Goal: Task Accomplishment & Management: Manage account settings

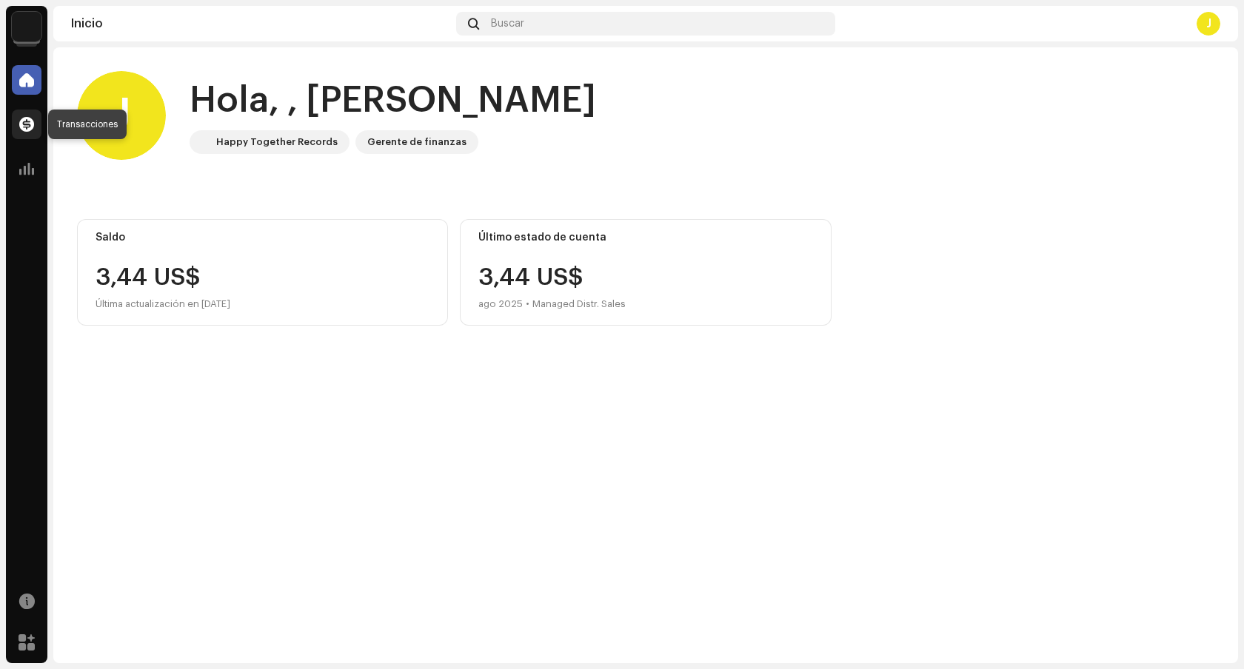
click at [24, 121] on span at bounding box center [26, 124] width 15 height 12
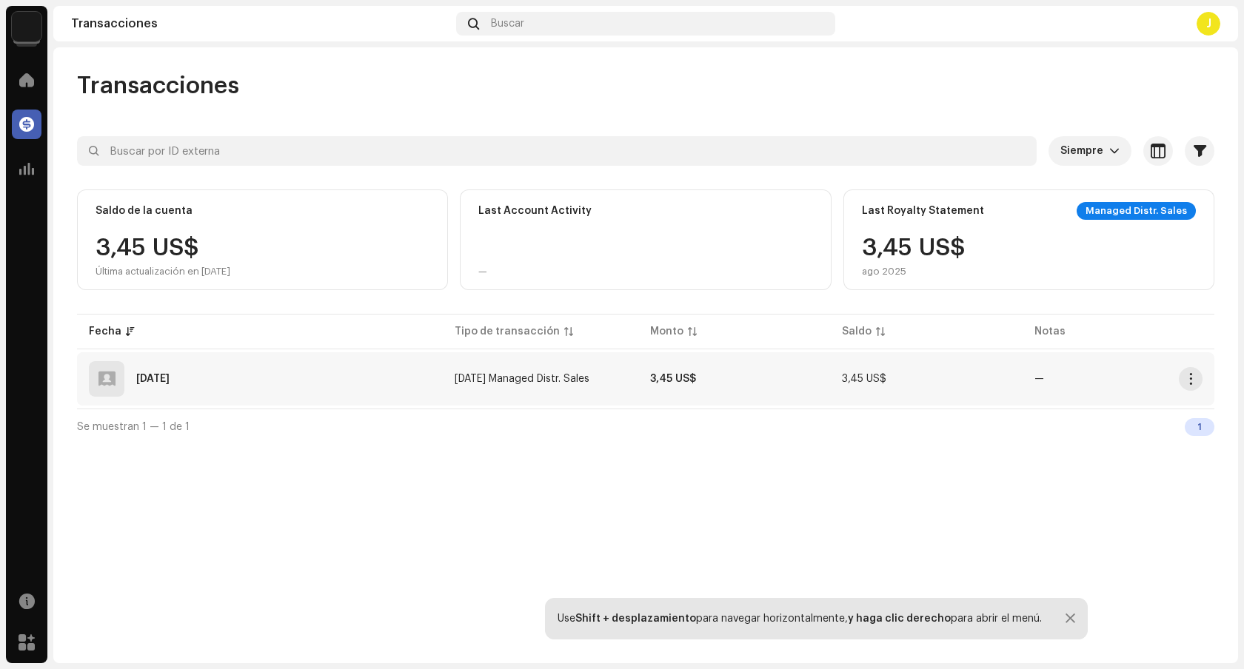
click at [284, 389] on div "19 sept 2025" at bounding box center [260, 379] width 342 height 36
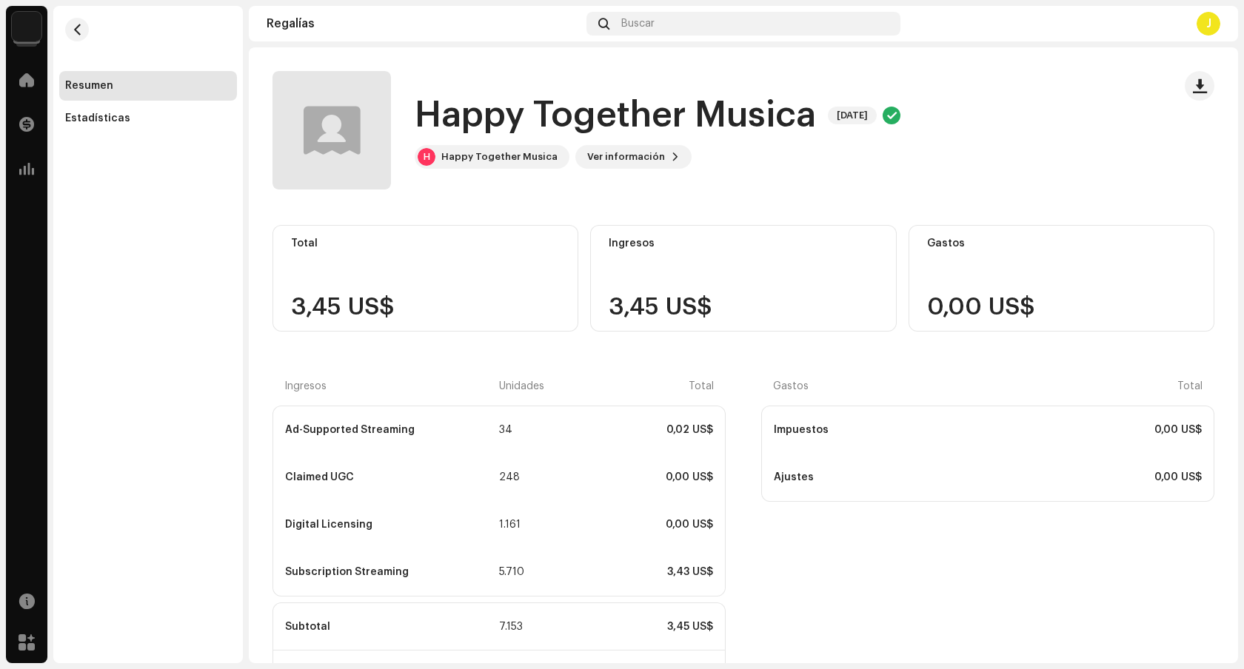
scroll to position [114, 0]
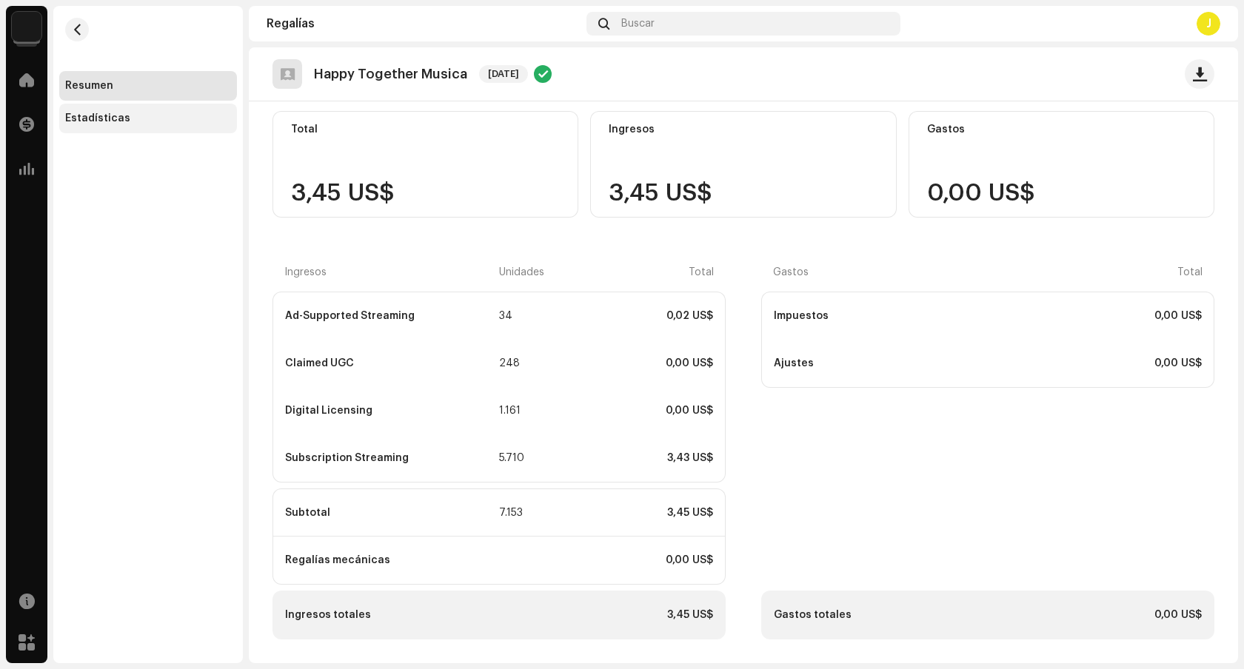
click at [141, 116] on div "Estadísticas" at bounding box center [148, 119] width 166 height 12
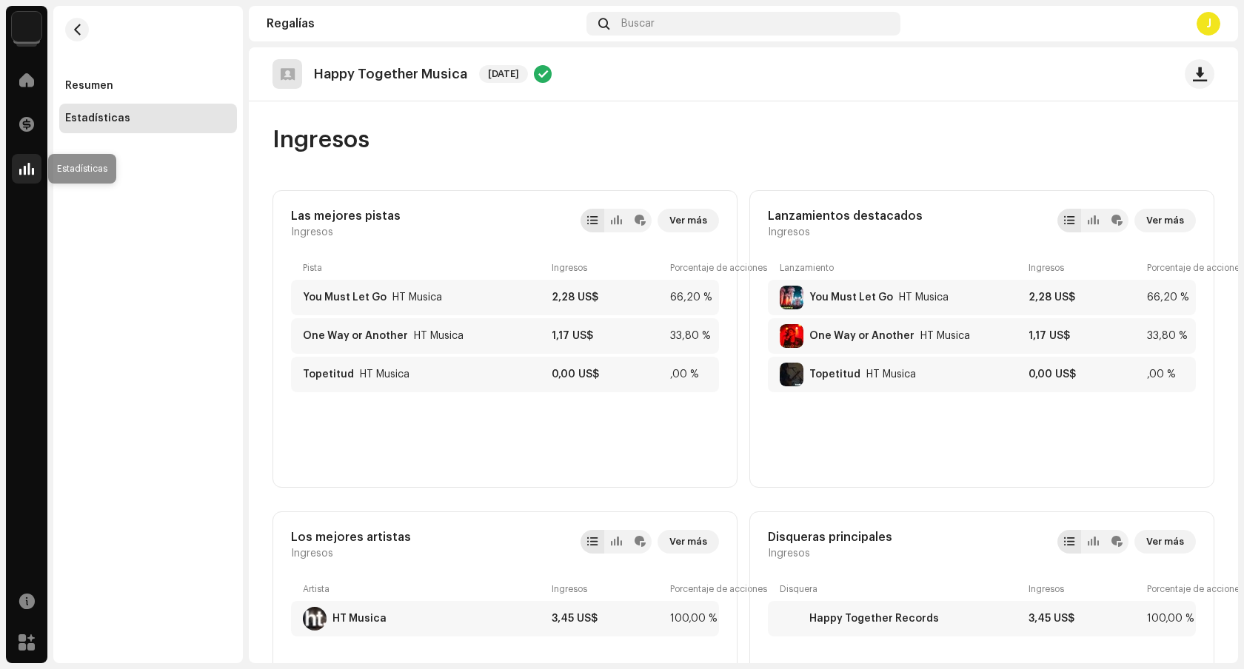
click at [17, 159] on div at bounding box center [27, 169] width 30 height 30
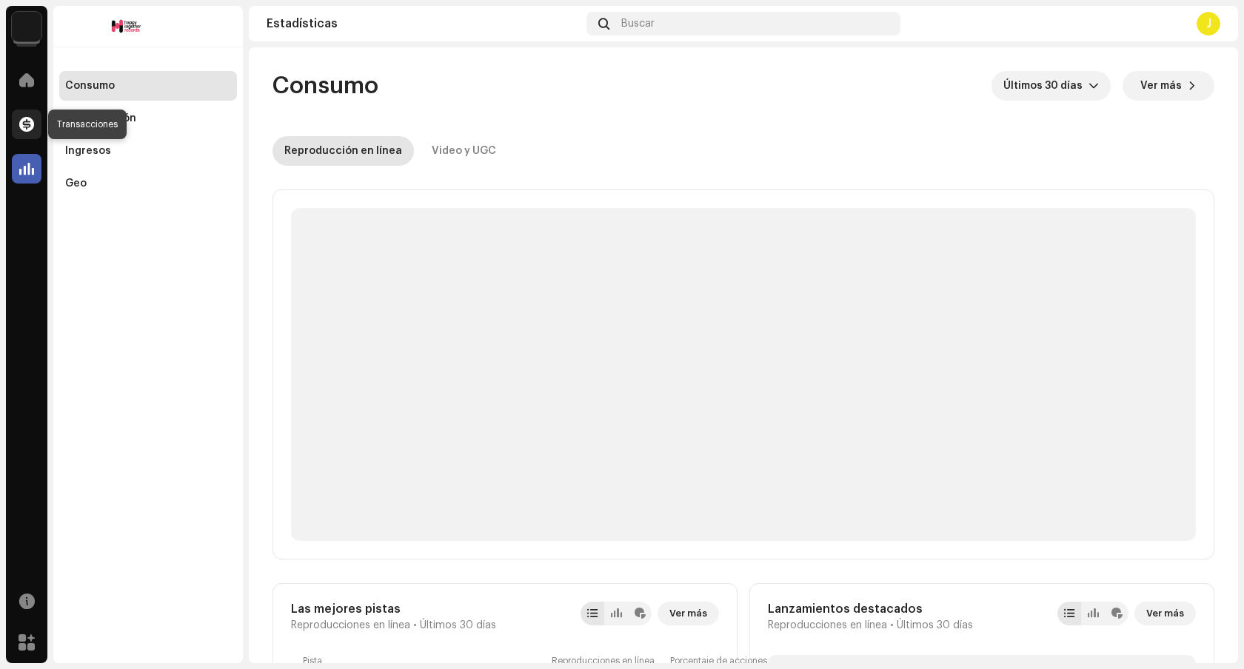
click at [24, 127] on span at bounding box center [26, 124] width 15 height 12
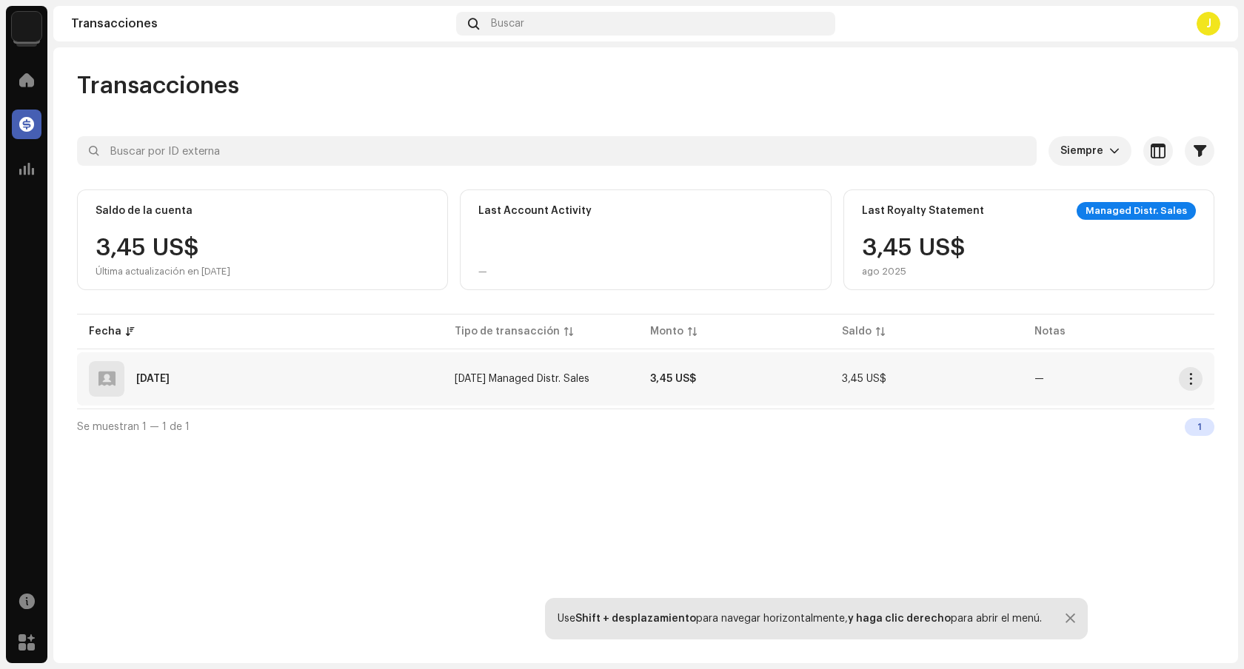
click at [609, 387] on td "jul 2025 Managed Distr. Sales" at bounding box center [541, 379] width 196 height 53
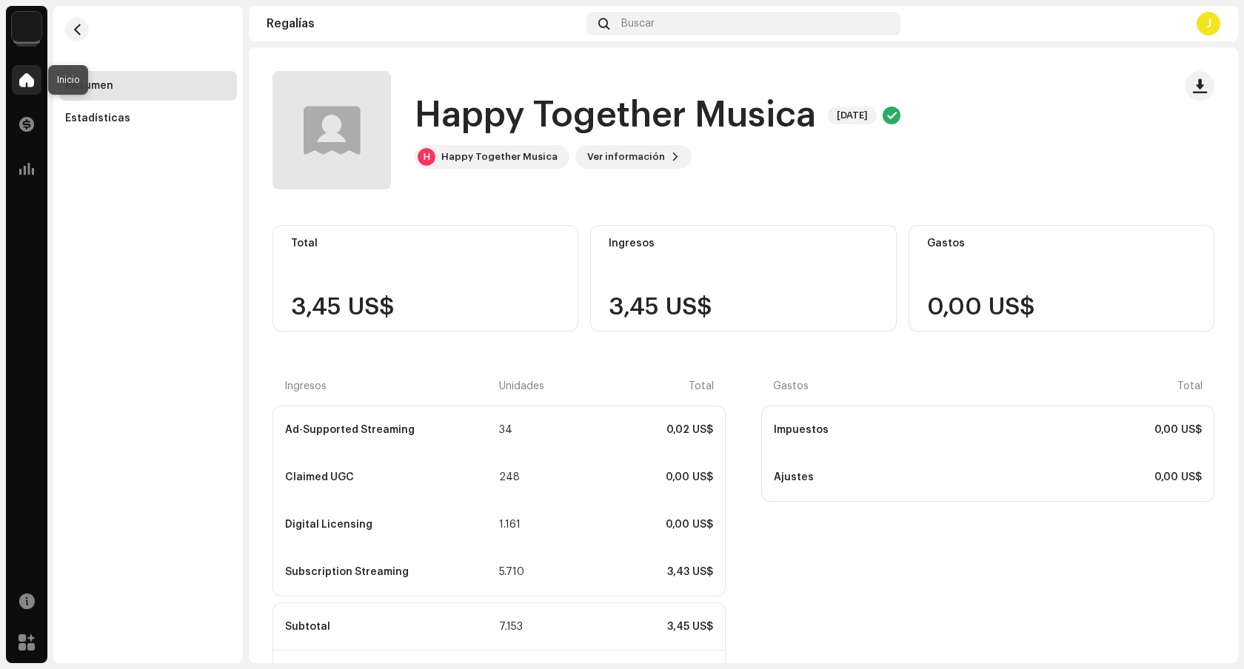
click at [33, 79] on span at bounding box center [26, 80] width 15 height 12
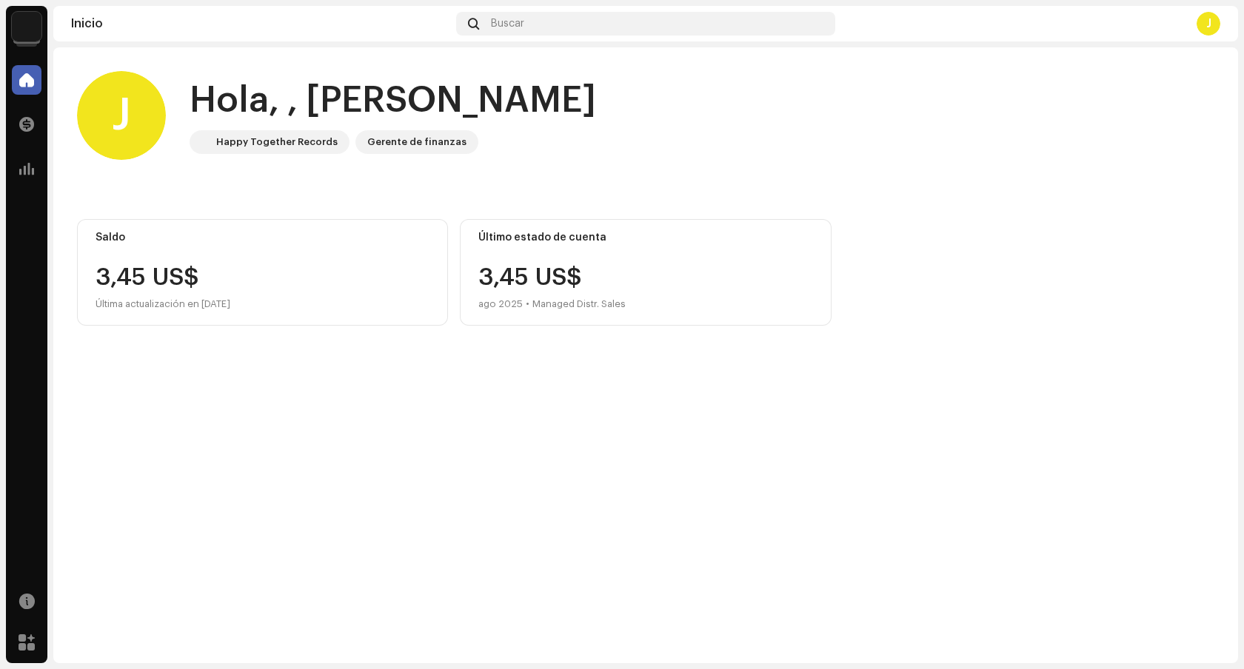
click at [1215, 23] on div "J" at bounding box center [1209, 24] width 24 height 24
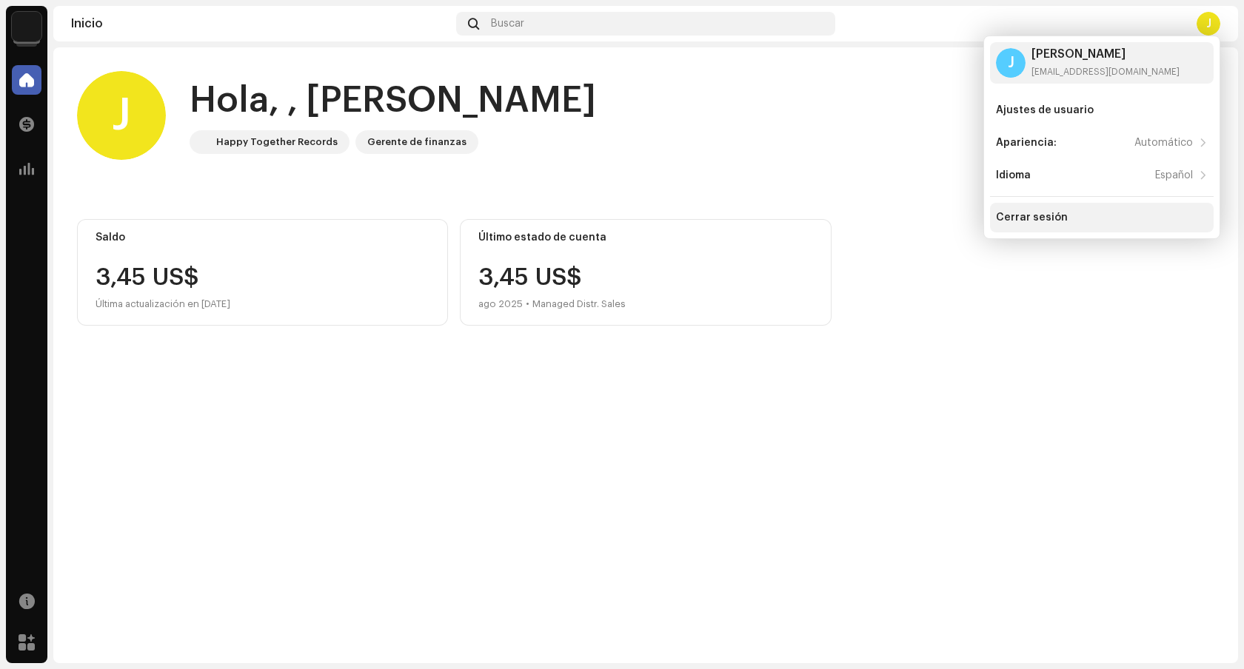
click at [1097, 222] on div "Cerrar sesión" at bounding box center [1102, 218] width 212 height 12
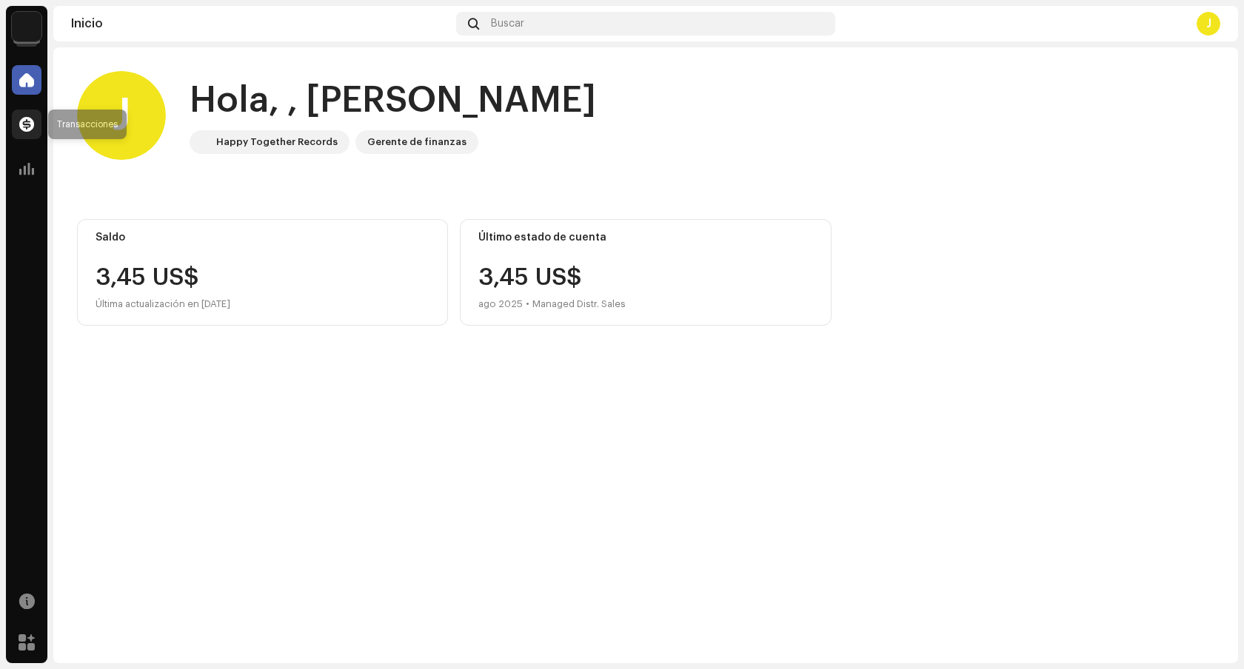
click at [31, 133] on div at bounding box center [27, 125] width 30 height 30
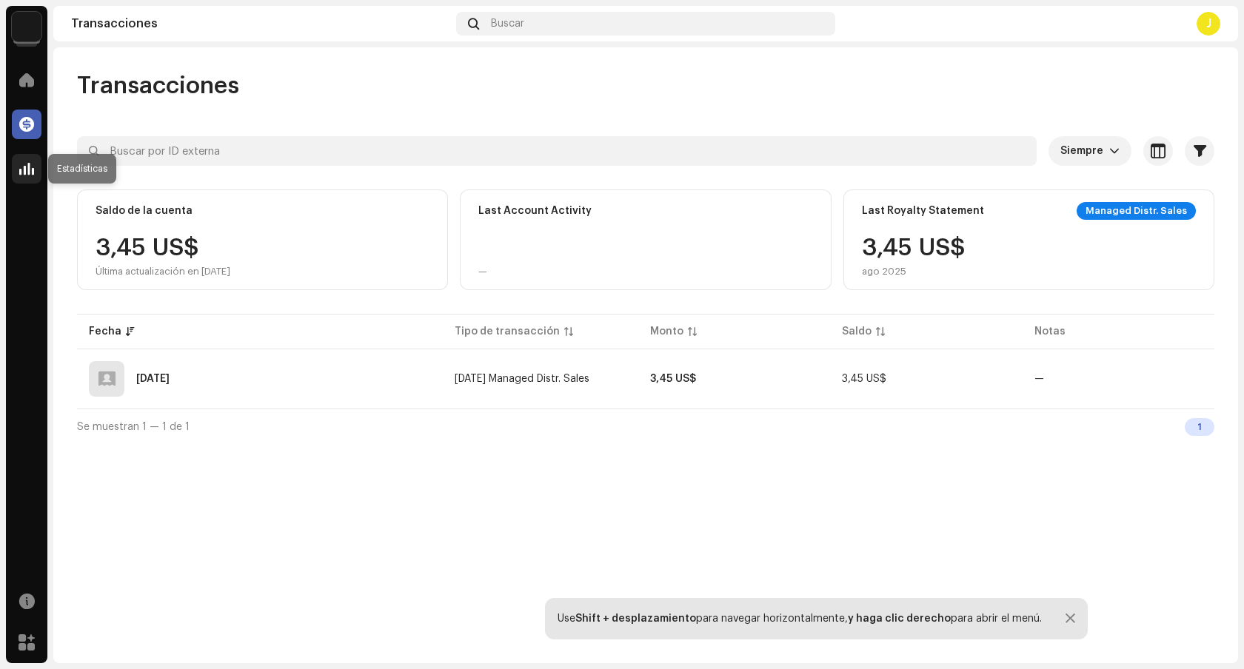
click at [32, 173] on span at bounding box center [26, 169] width 15 height 12
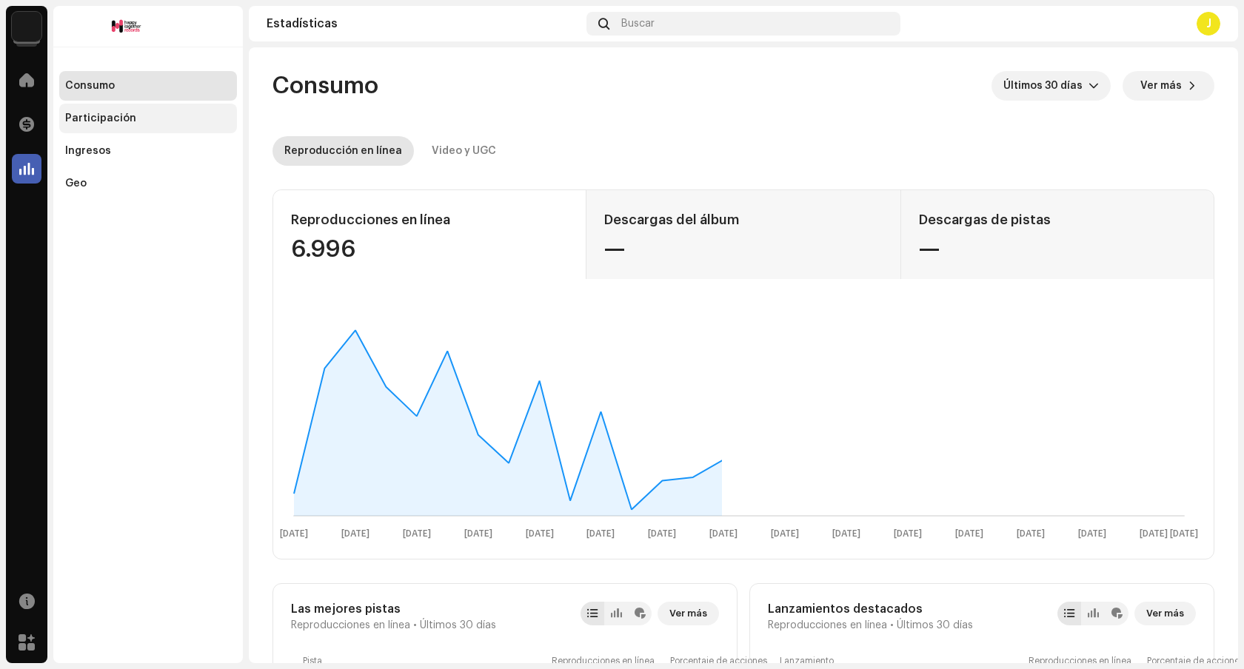
click at [102, 121] on div "Participación" at bounding box center [100, 119] width 71 height 12
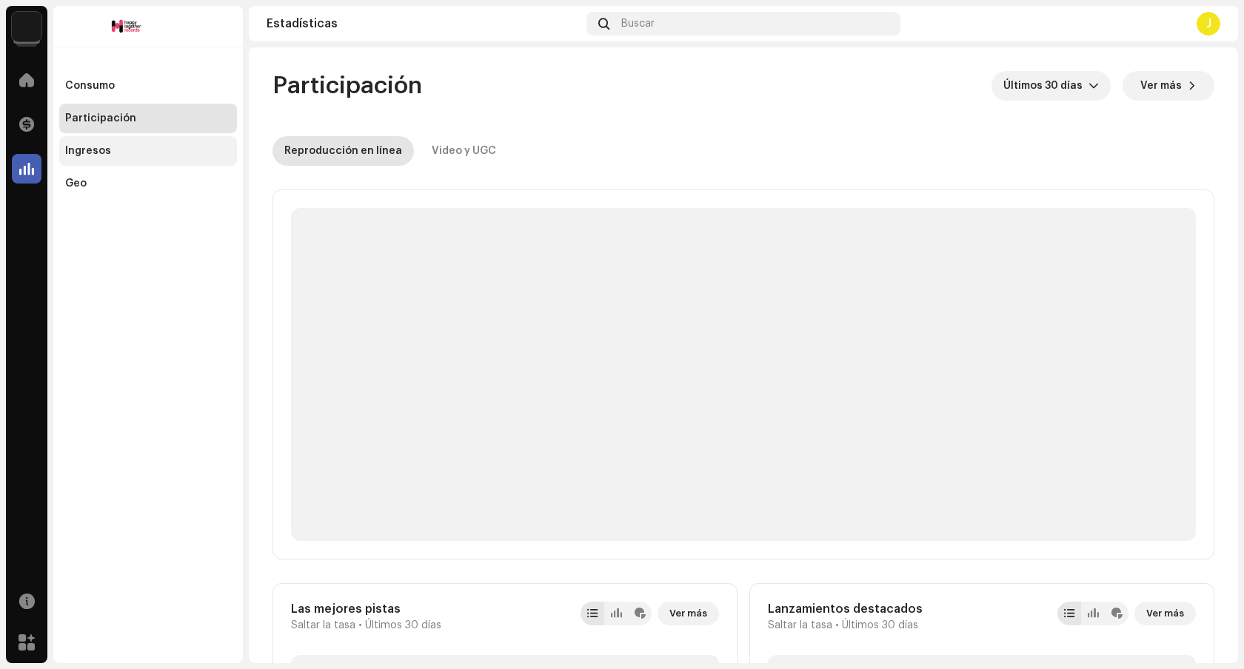
click at [100, 150] on div "Ingresos" at bounding box center [88, 151] width 46 height 12
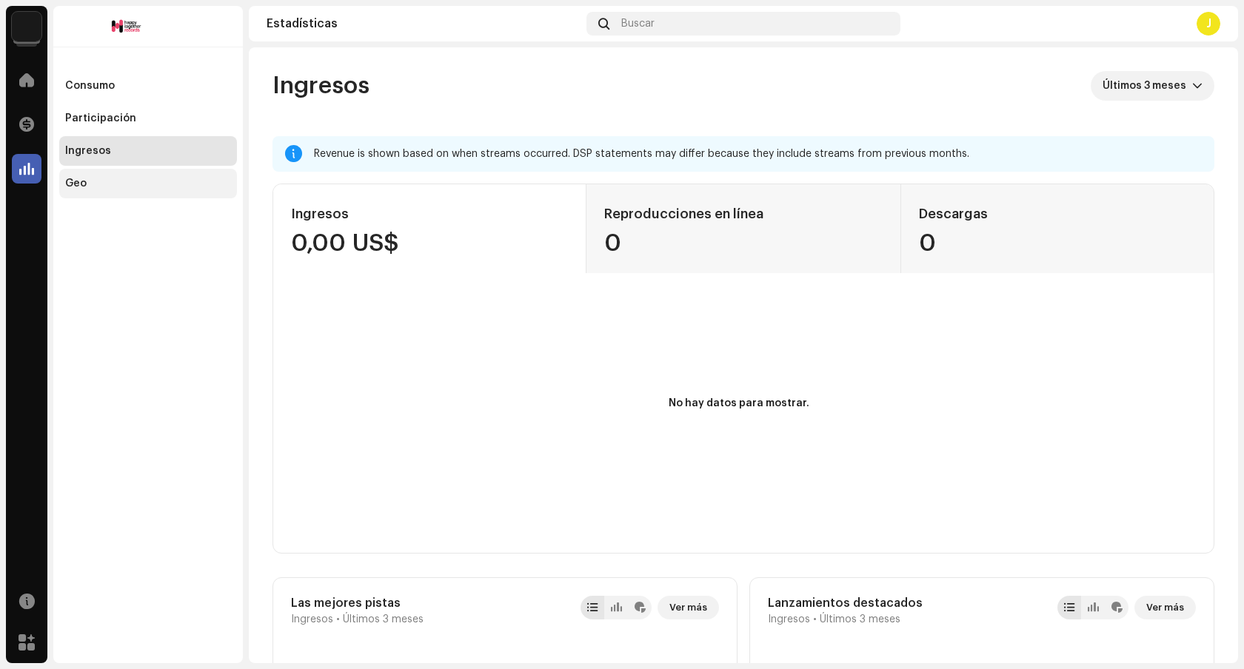
click at [101, 188] on div "Geo" at bounding box center [148, 184] width 166 height 12
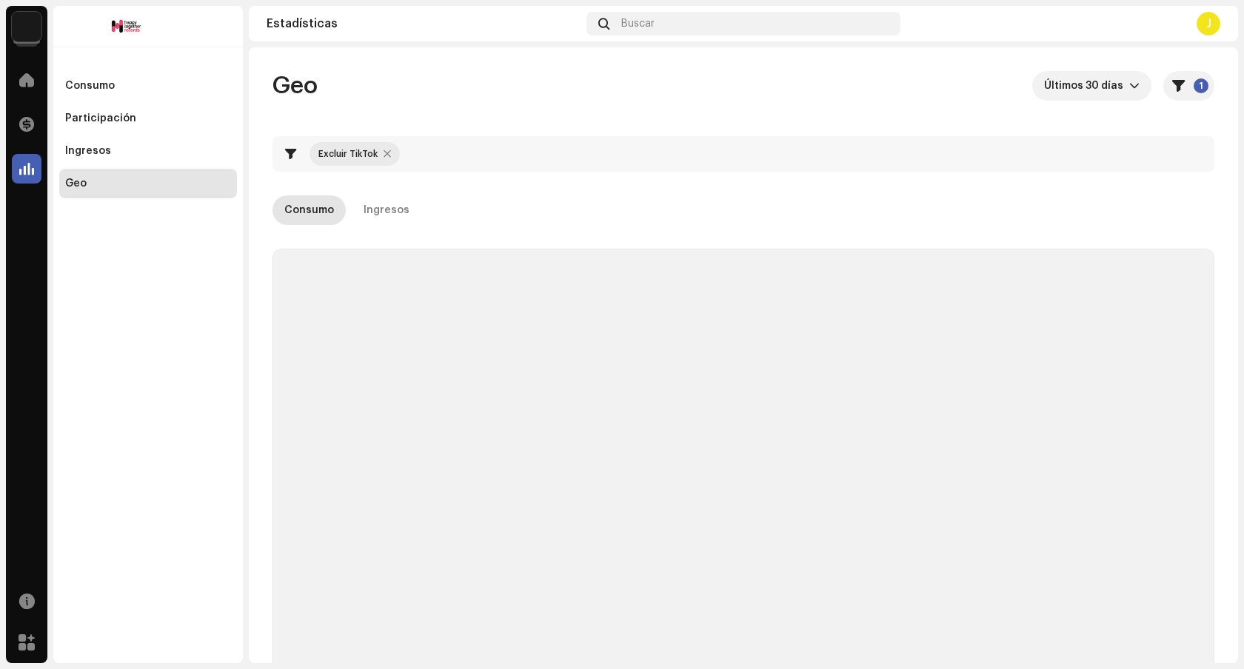
checkbox input "true"
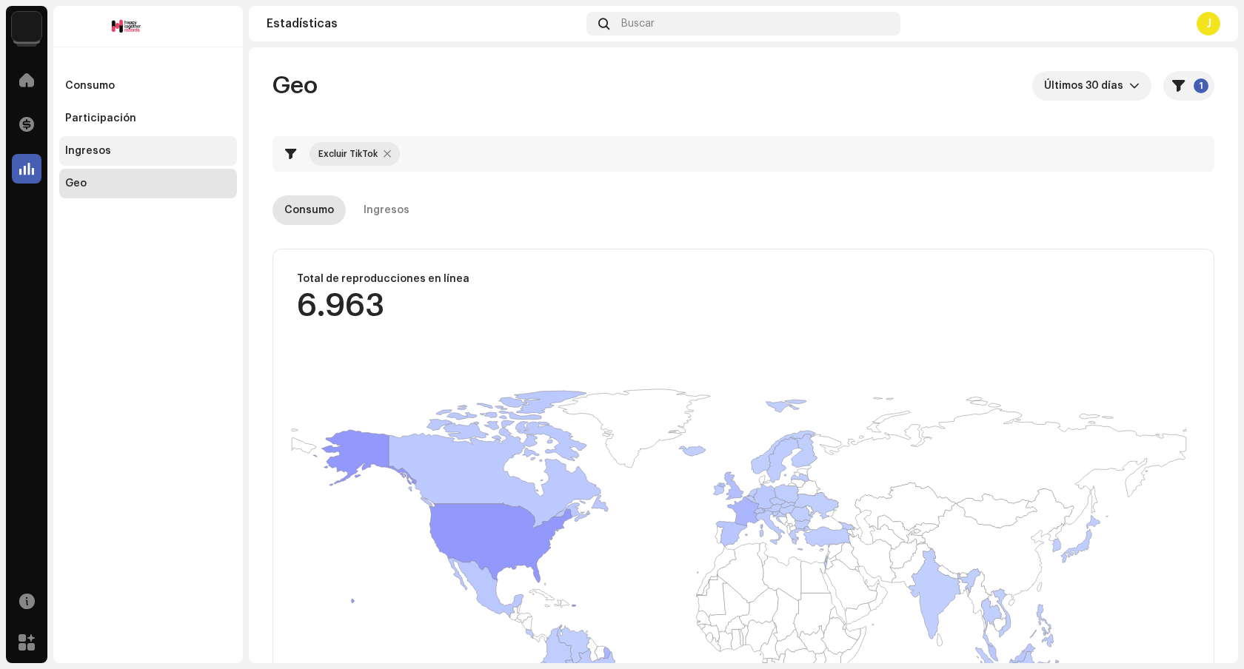
click at [91, 147] on div "Ingresos" at bounding box center [88, 151] width 46 height 12
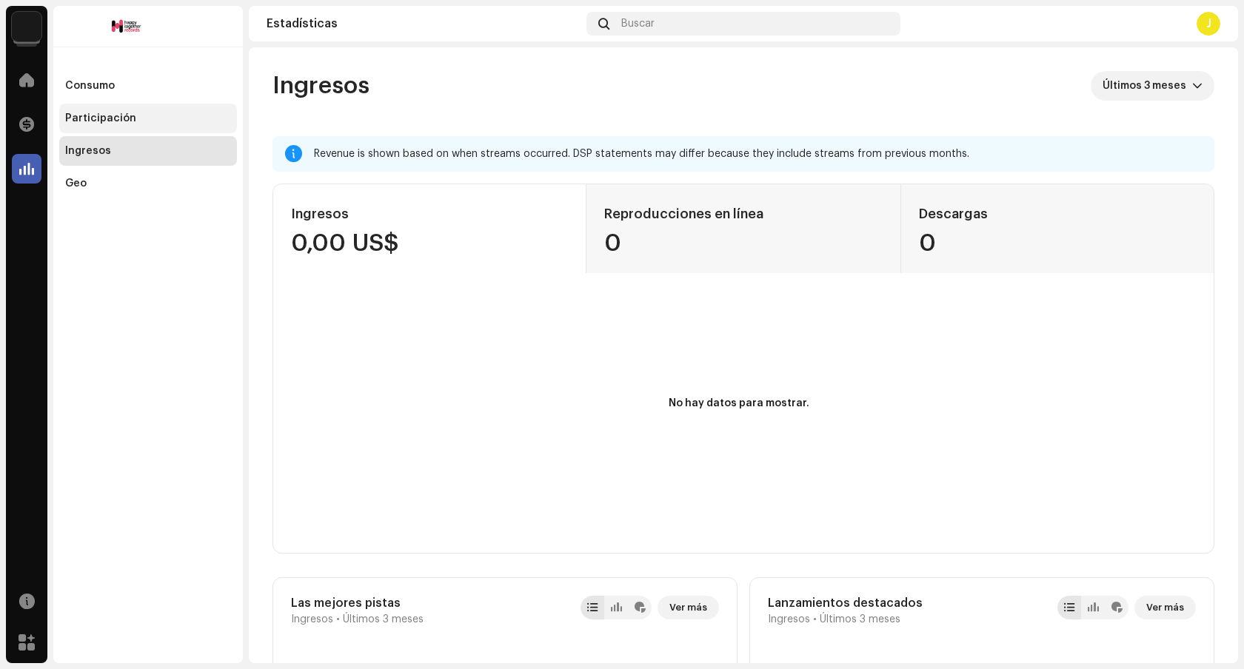
click at [91, 120] on div "Participación" at bounding box center [100, 119] width 71 height 12
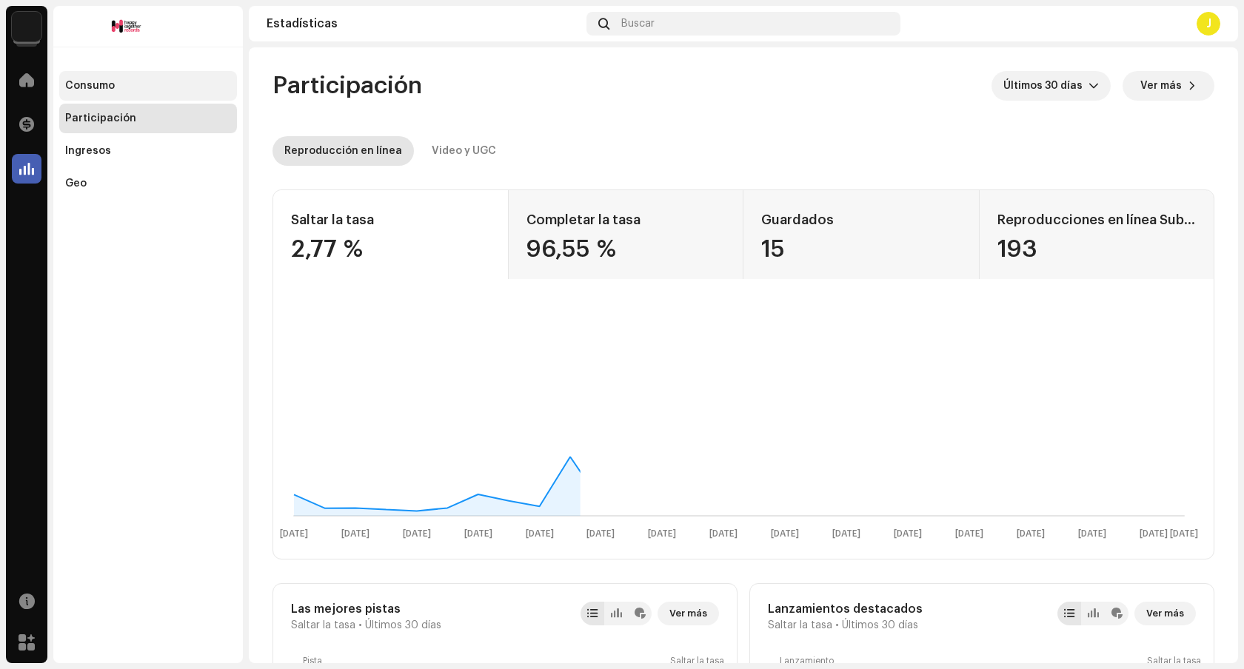
click at [101, 95] on div "Consumo" at bounding box center [148, 86] width 178 height 30
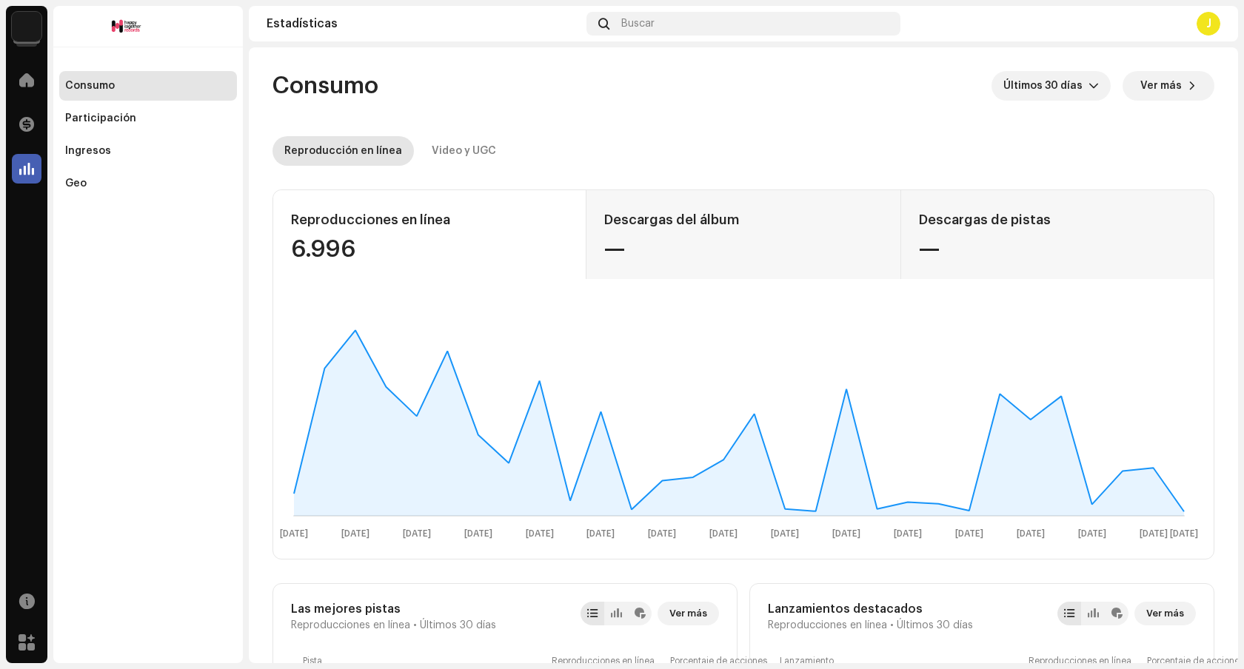
click at [1210, 27] on div "J" at bounding box center [1209, 24] width 24 height 24
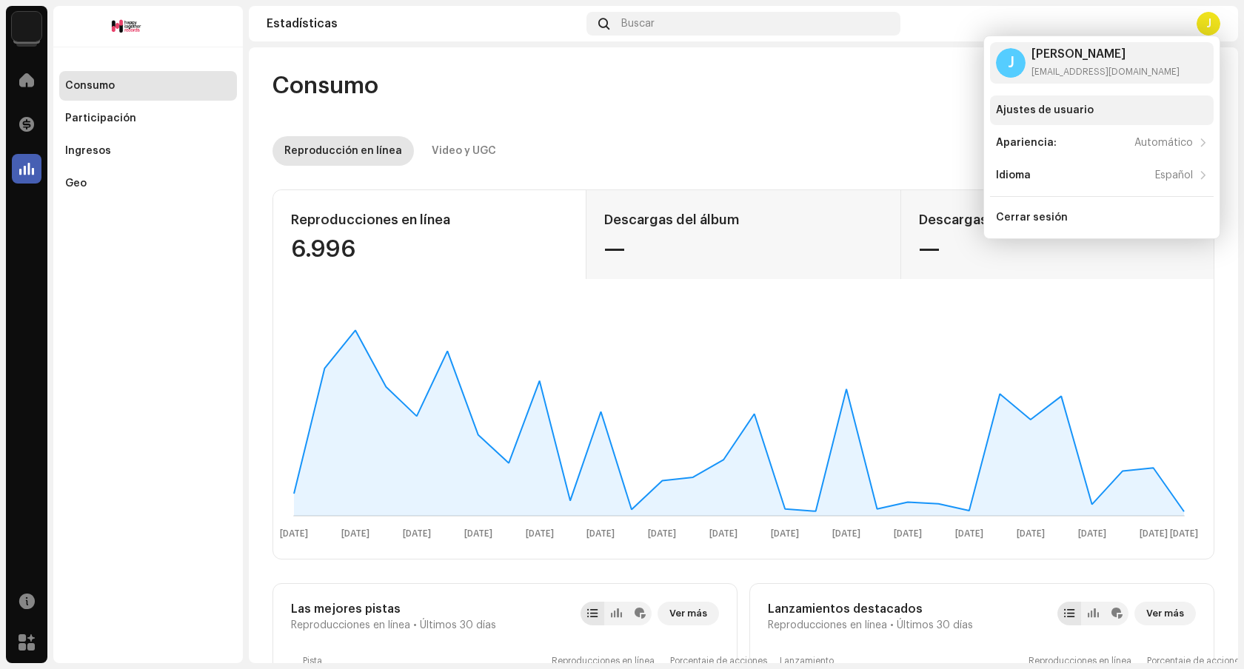
click at [1101, 108] on div "Ajustes de usuario" at bounding box center [1102, 110] width 212 height 12
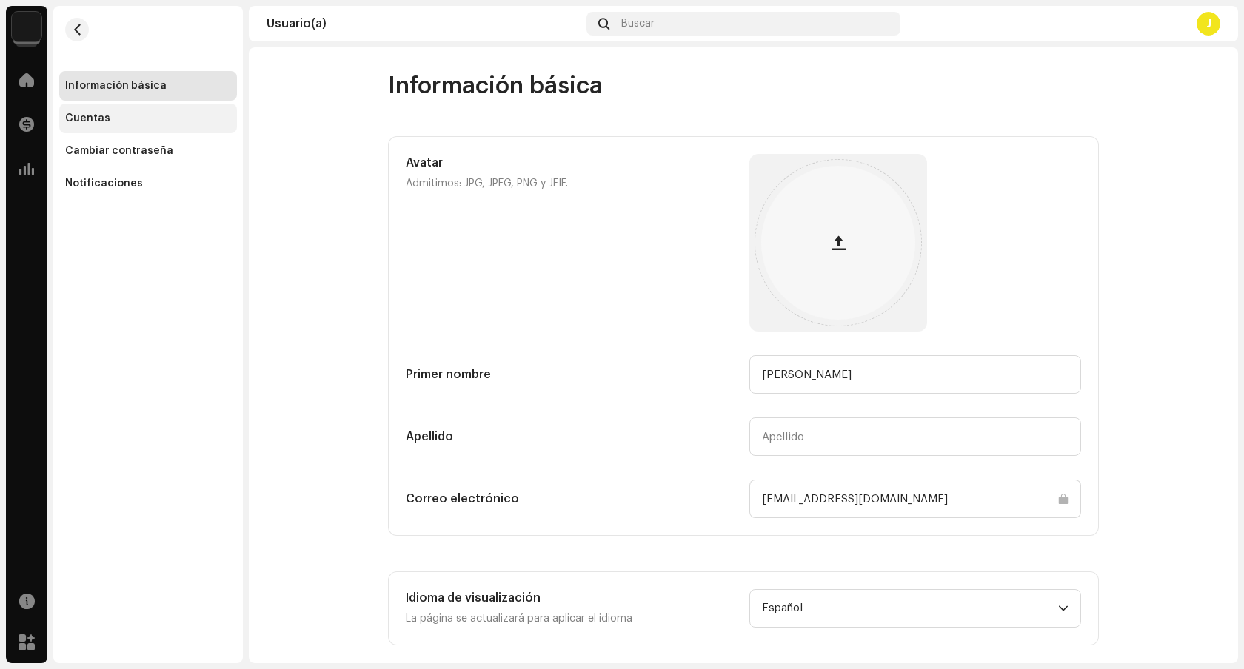
click at [104, 114] on div "Cuentas" at bounding box center [87, 119] width 45 height 12
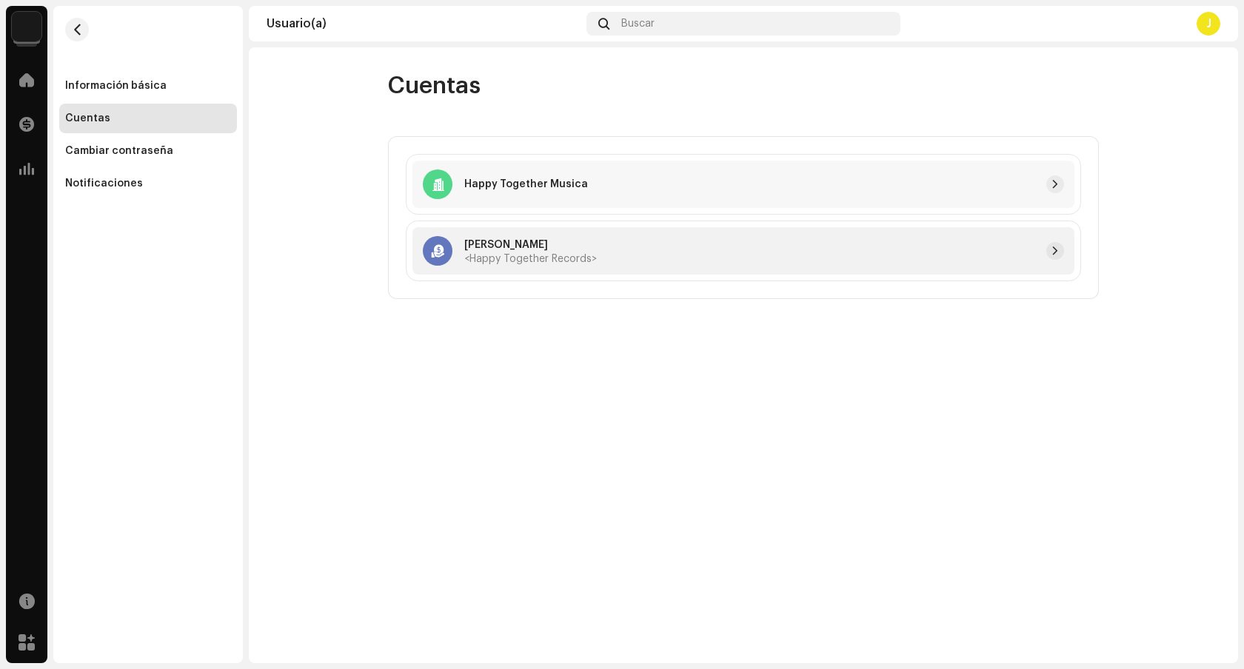
click at [530, 261] on span "<Happy Together Records>" at bounding box center [530, 259] width 133 height 10
click at [530, 260] on span "<Happy Together Records>" at bounding box center [530, 259] width 133 height 10
click at [561, 247] on p "[PERSON_NAME]" at bounding box center [530, 246] width 133 height 16
click at [1051, 255] on span "button" at bounding box center [1055, 251] width 9 height 12
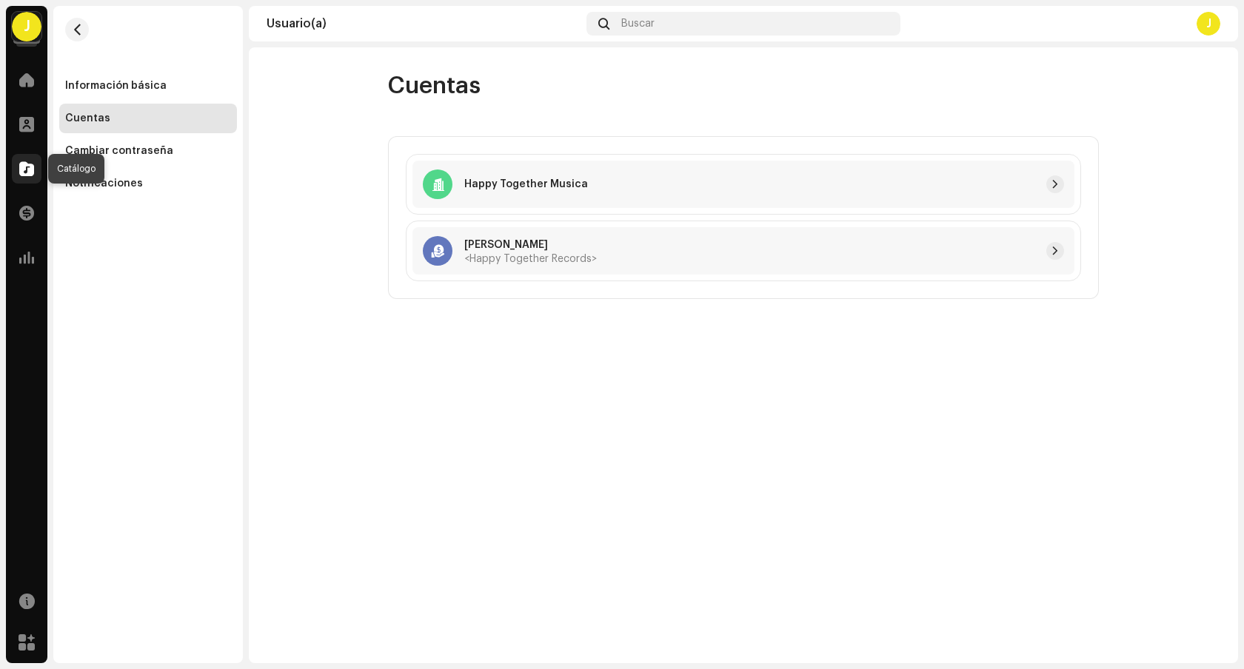
click at [28, 167] on span at bounding box center [26, 169] width 15 height 12
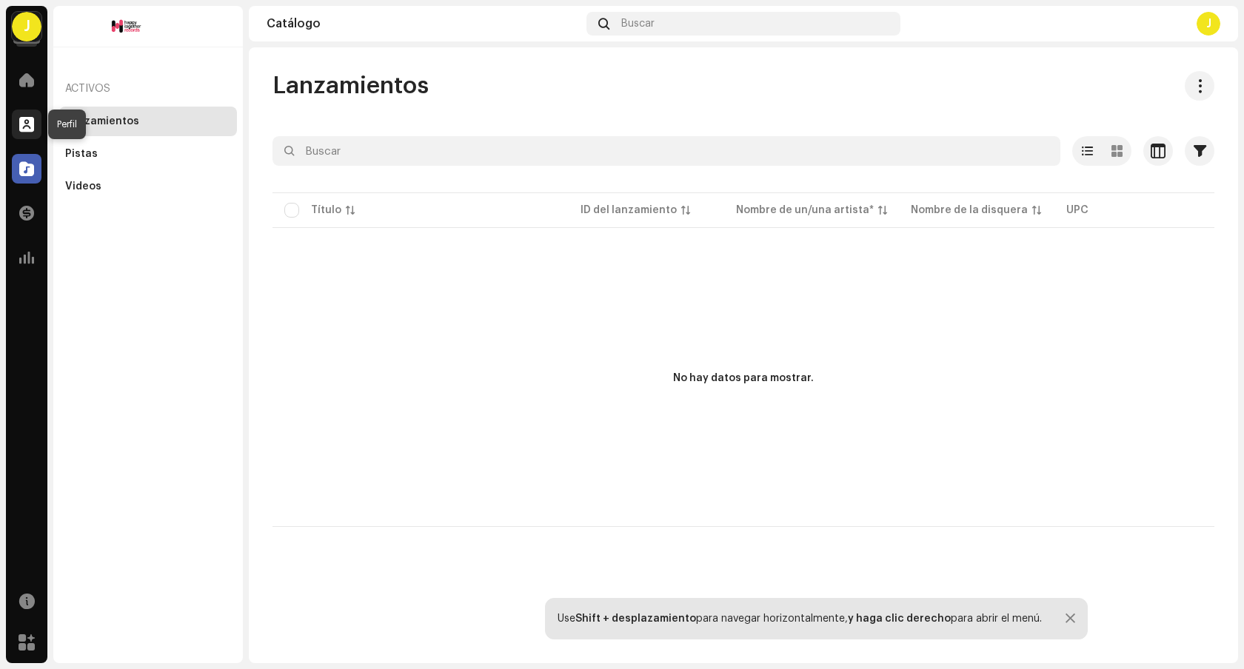
click at [25, 120] on span at bounding box center [26, 124] width 15 height 12
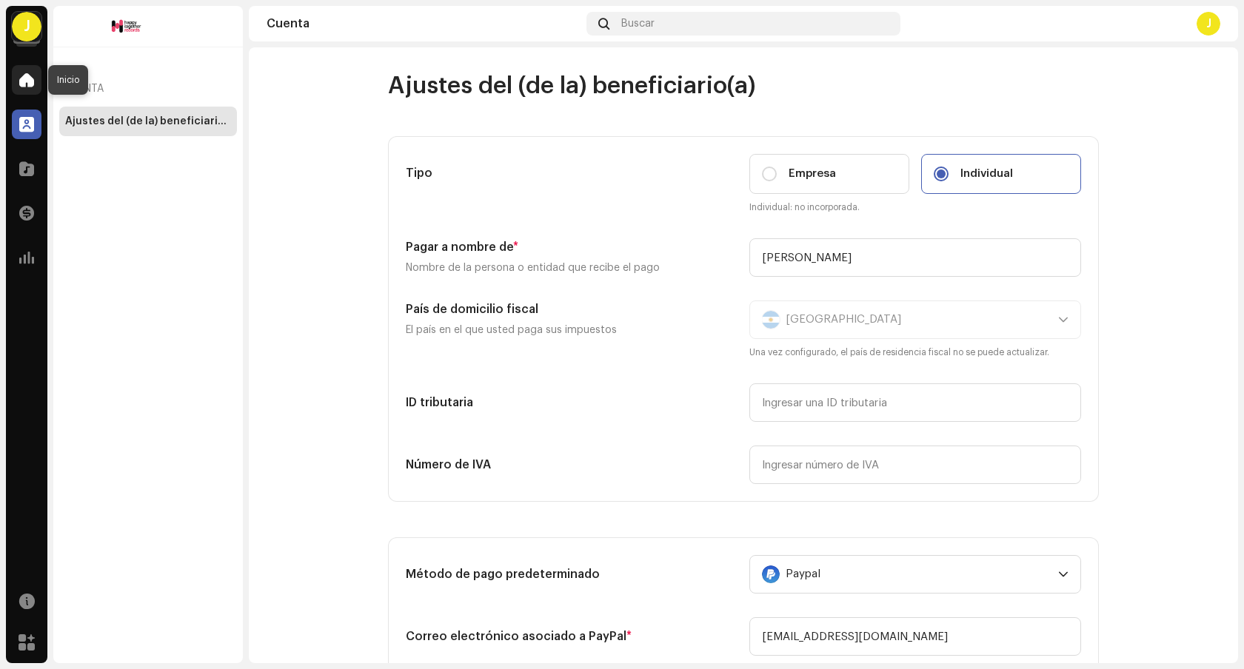
click at [21, 85] on span at bounding box center [26, 80] width 15 height 12
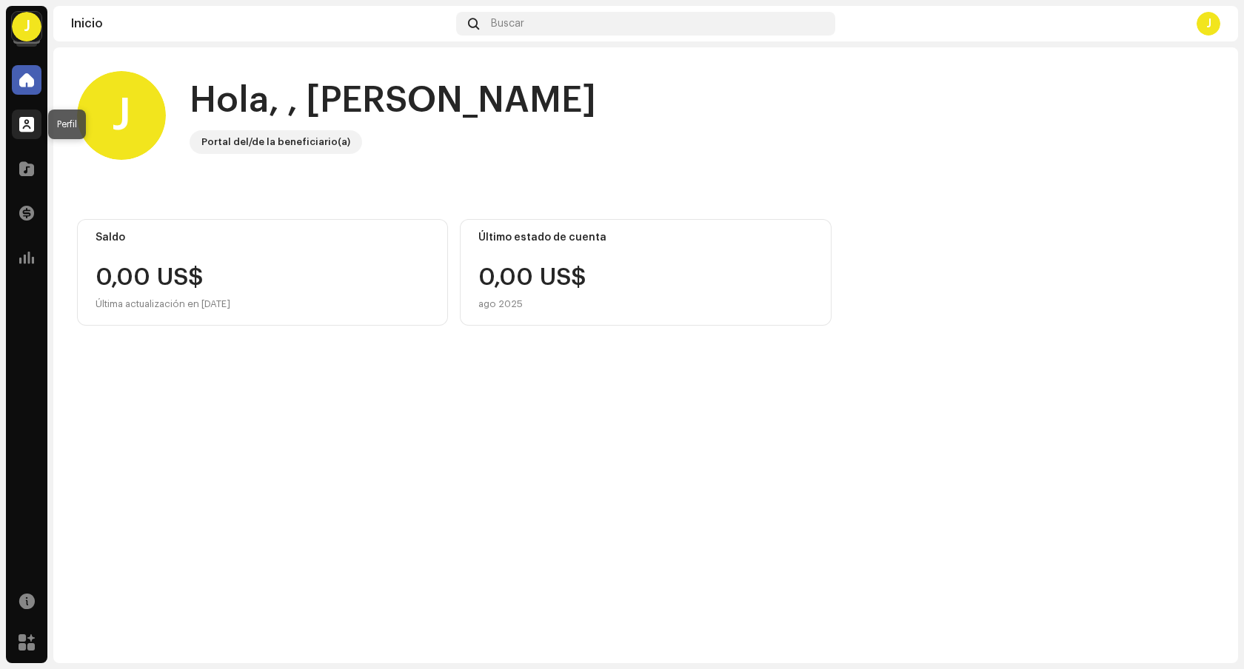
click at [24, 119] on span at bounding box center [26, 124] width 15 height 12
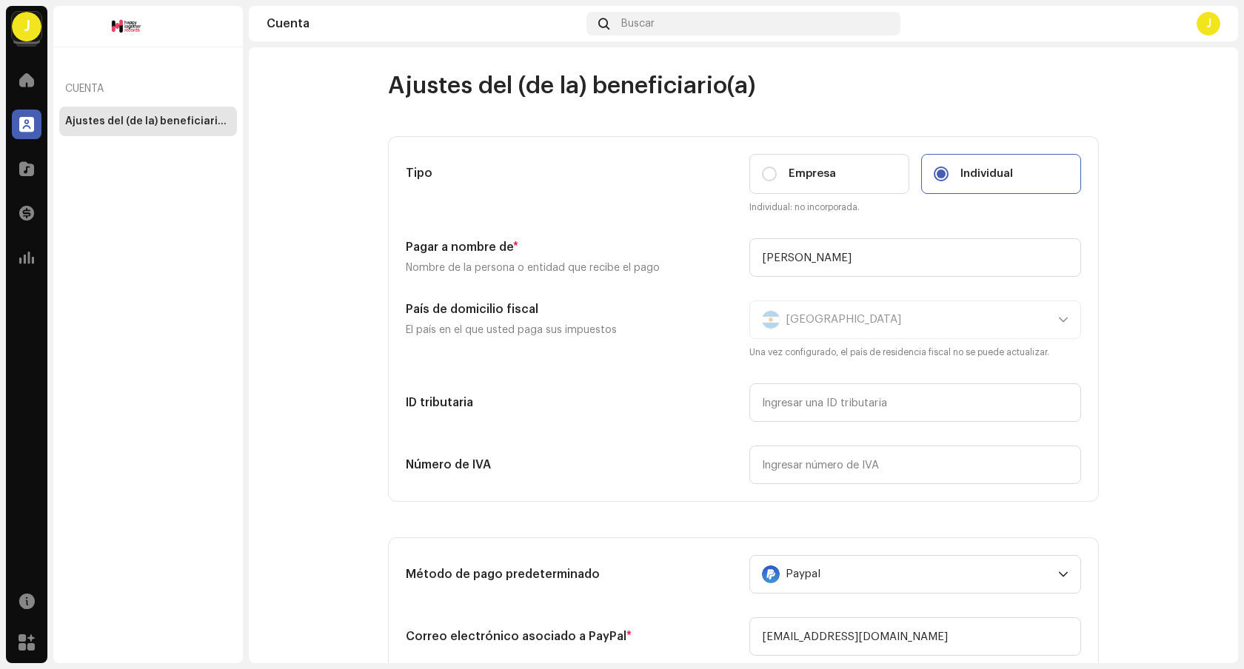
click at [24, 119] on span at bounding box center [26, 124] width 15 height 12
click at [42, 173] on div "Catálogo" at bounding box center [26, 168] width 41 height 41
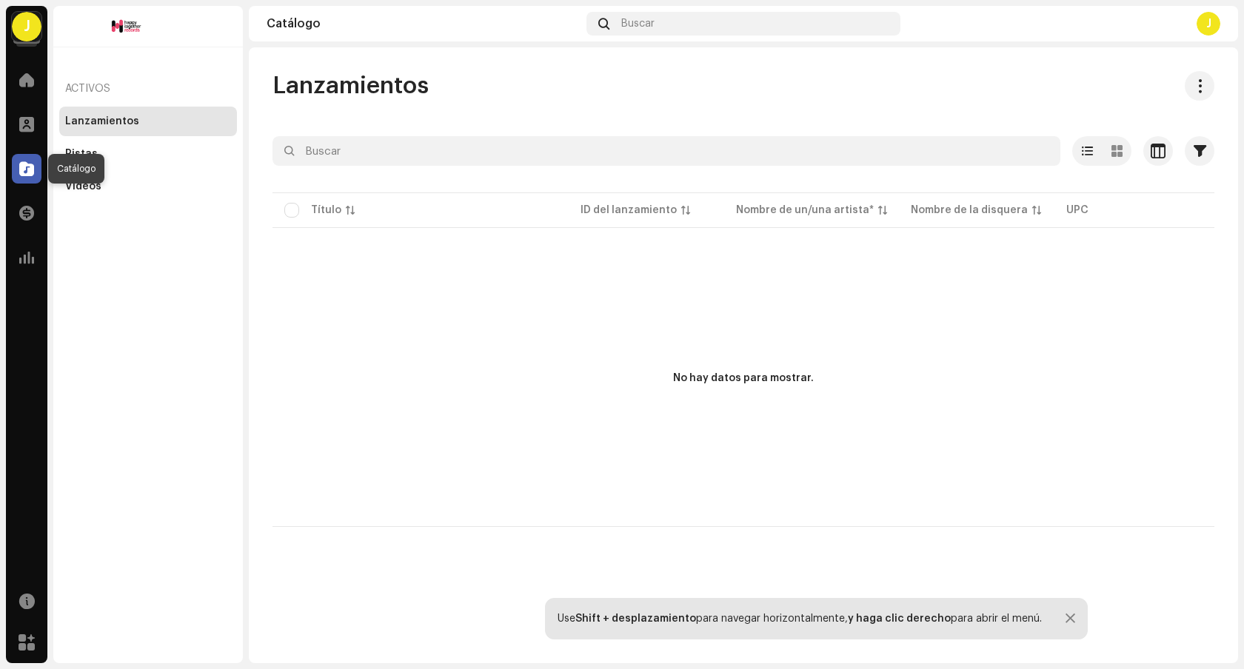
click at [36, 170] on div at bounding box center [27, 169] width 30 height 30
click at [27, 217] on span at bounding box center [26, 213] width 15 height 12
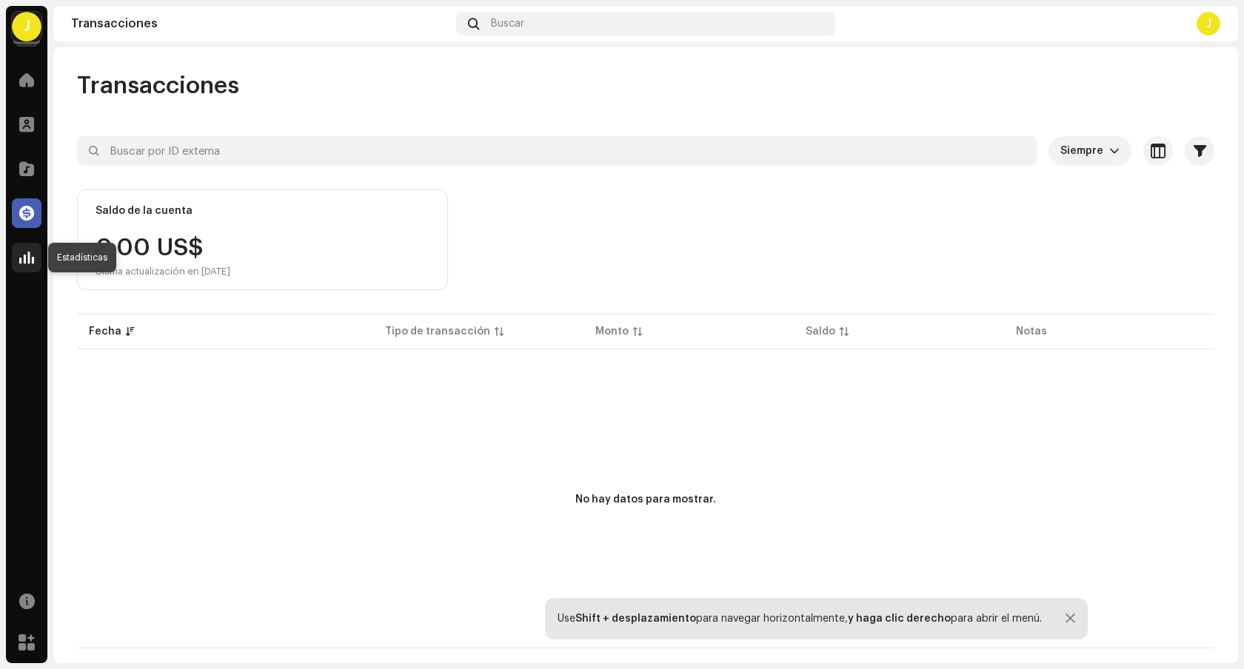
click at [25, 258] on span at bounding box center [26, 258] width 15 height 12
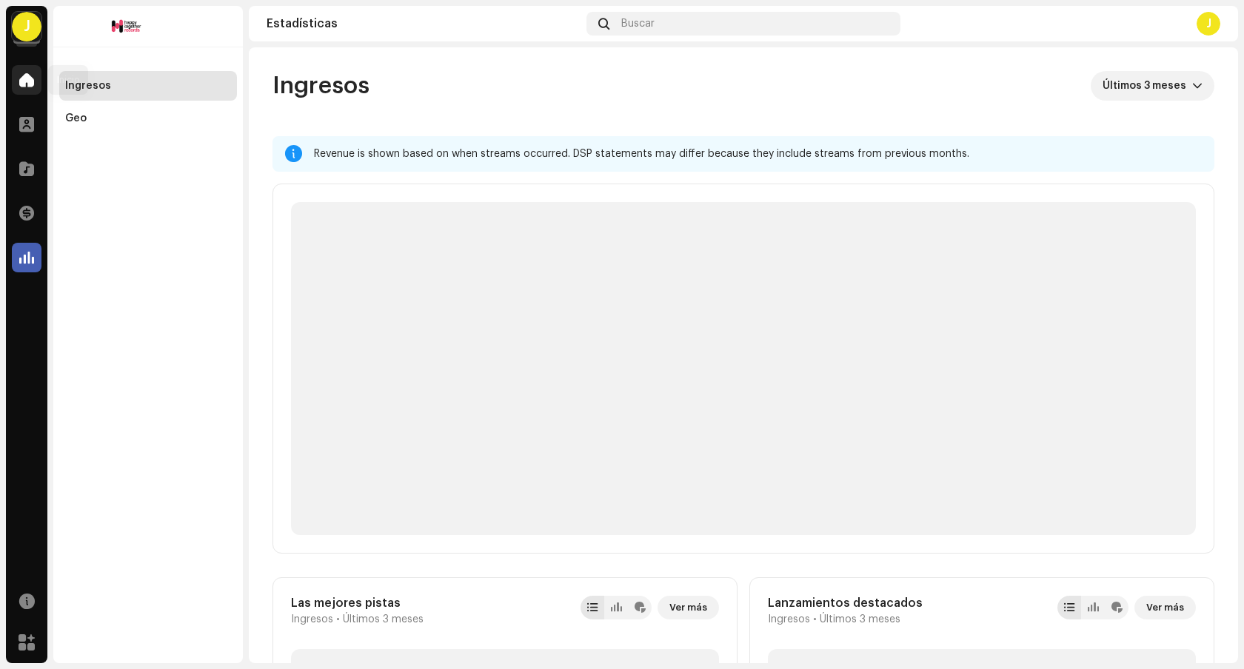
click at [27, 85] on span at bounding box center [26, 80] width 15 height 12
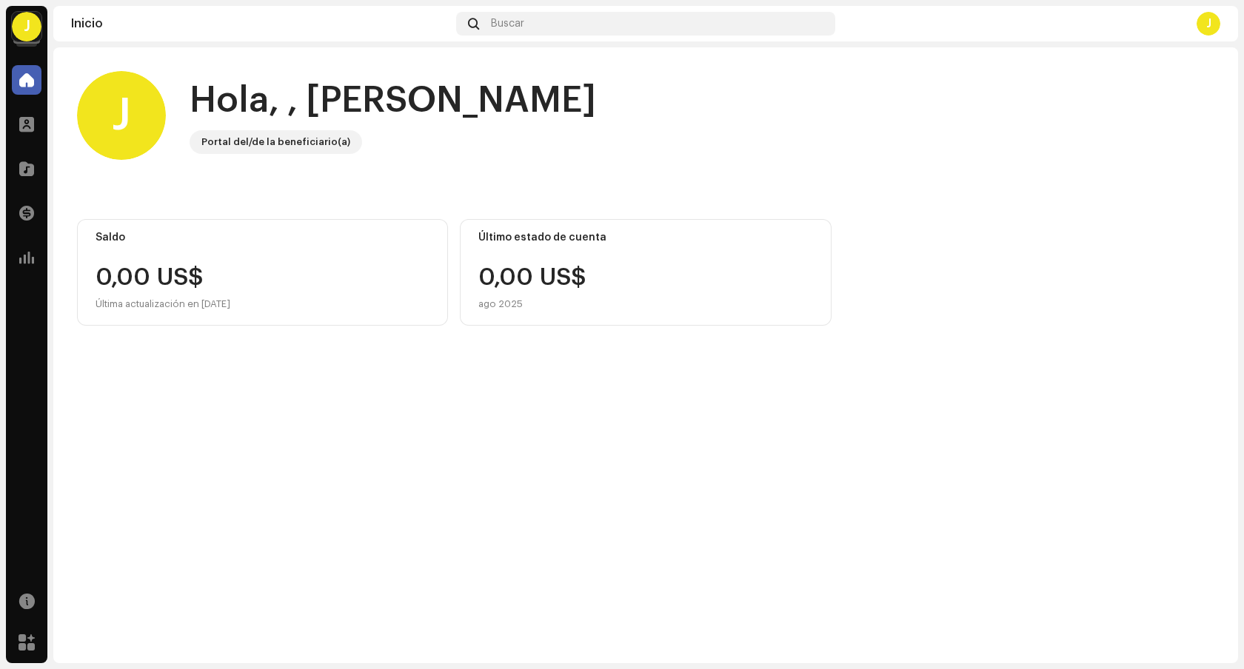
click at [35, 30] on div "J" at bounding box center [27, 27] width 30 height 30
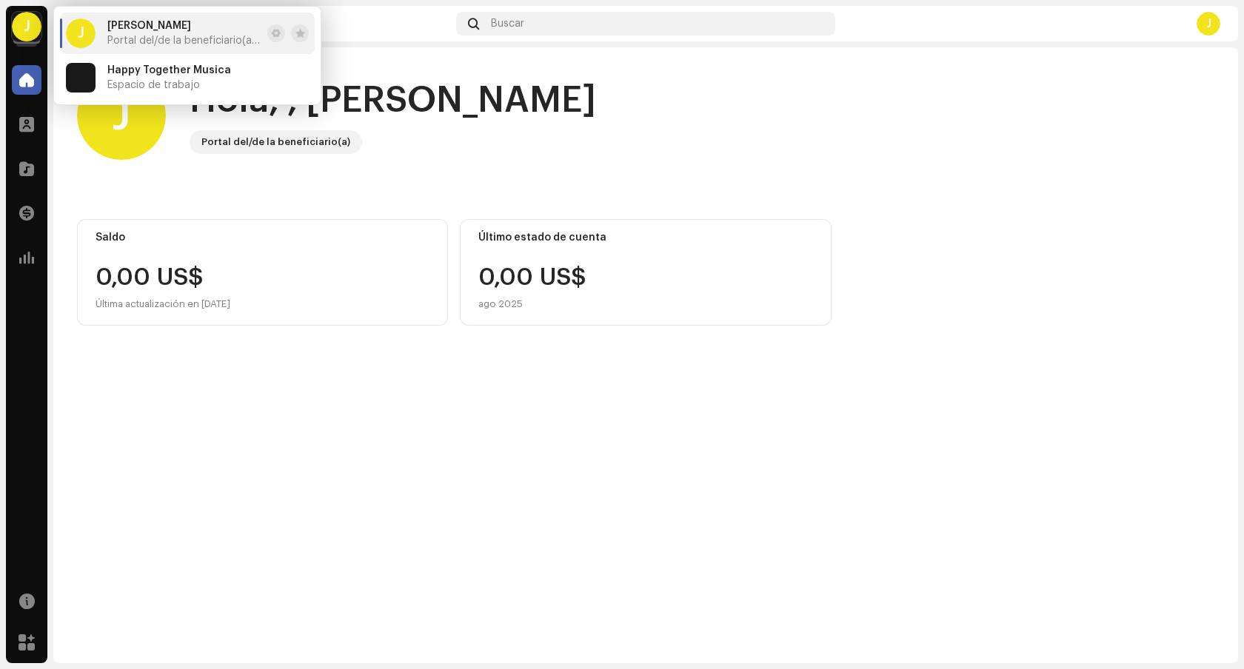
click at [191, 31] on span "[PERSON_NAME]" at bounding box center [149, 26] width 84 height 12
click at [204, 71] on span "Happy Together Musica" at bounding box center [169, 70] width 124 height 12
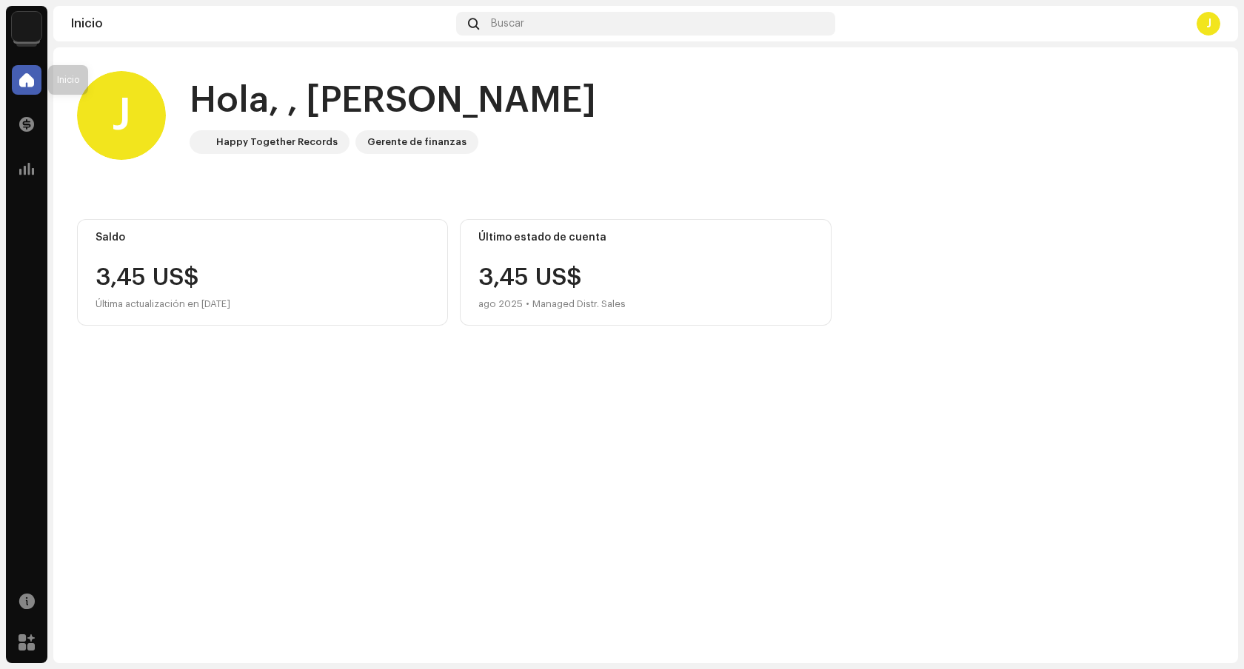
click at [22, 66] on div at bounding box center [27, 80] width 30 height 30
click at [31, 28] on img at bounding box center [27, 27] width 30 height 30
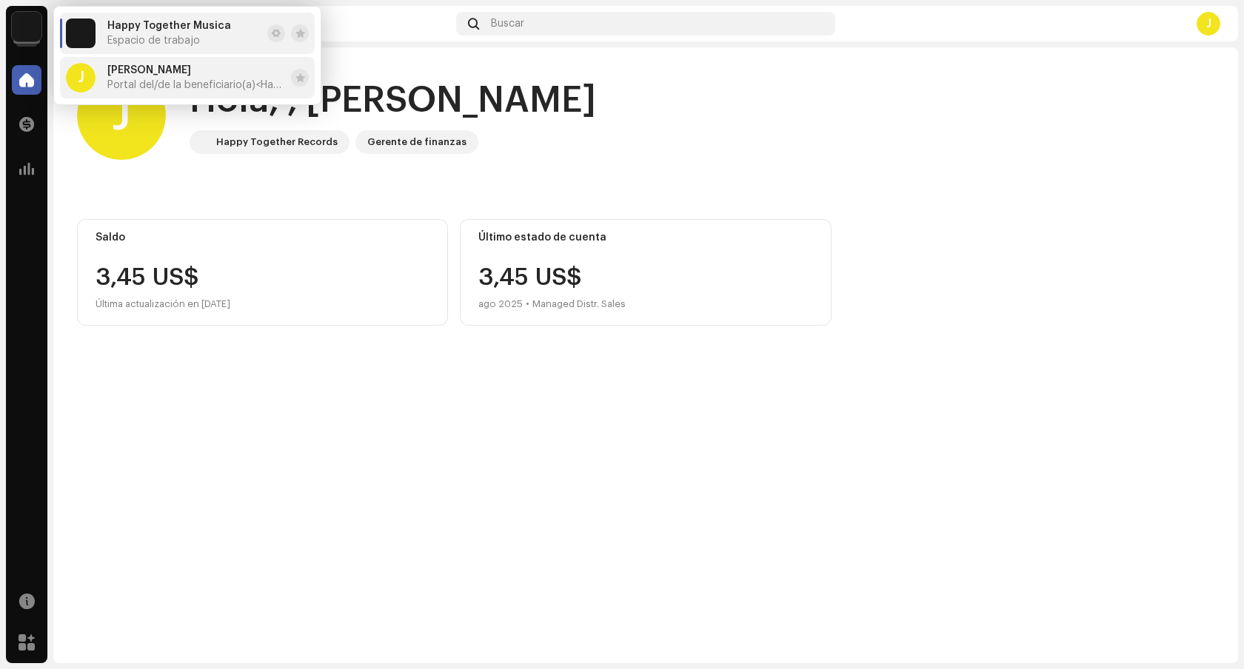
click at [198, 84] on span "Portal del/de la beneficiario(a) <Happy Together Records>" at bounding box center [196, 85] width 178 height 12
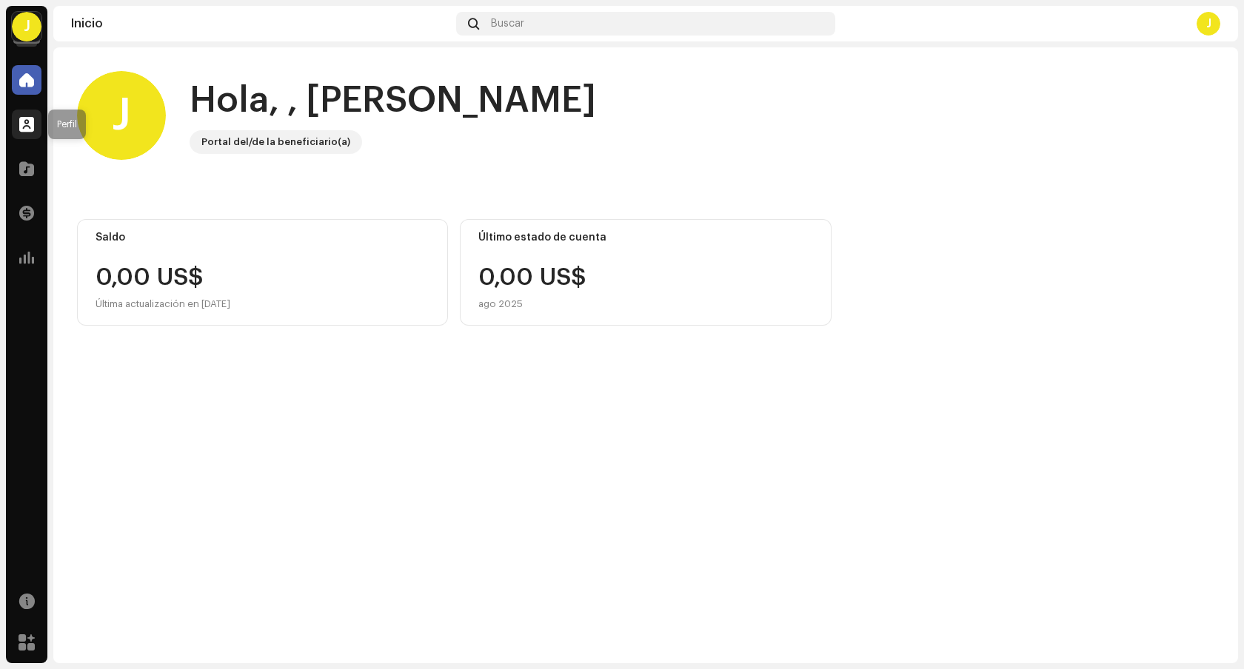
click at [30, 121] on span at bounding box center [26, 124] width 15 height 12
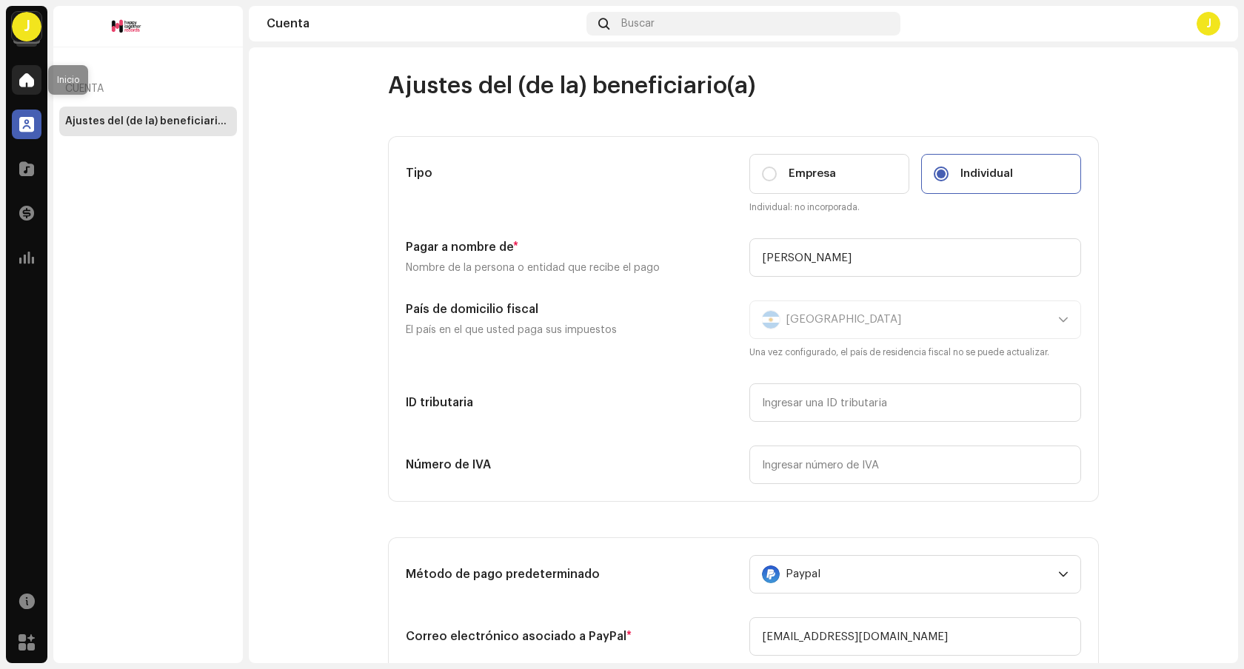
click at [33, 94] on div at bounding box center [27, 80] width 30 height 30
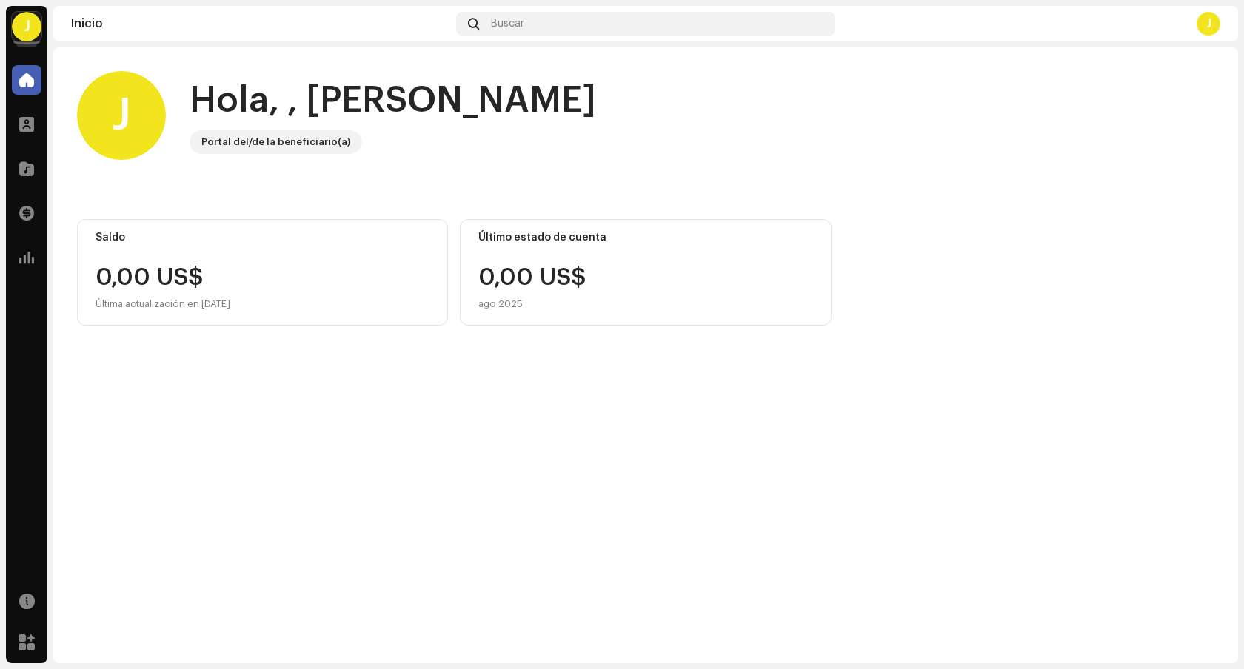
click at [1204, 23] on div "J" at bounding box center [1209, 24] width 24 height 24
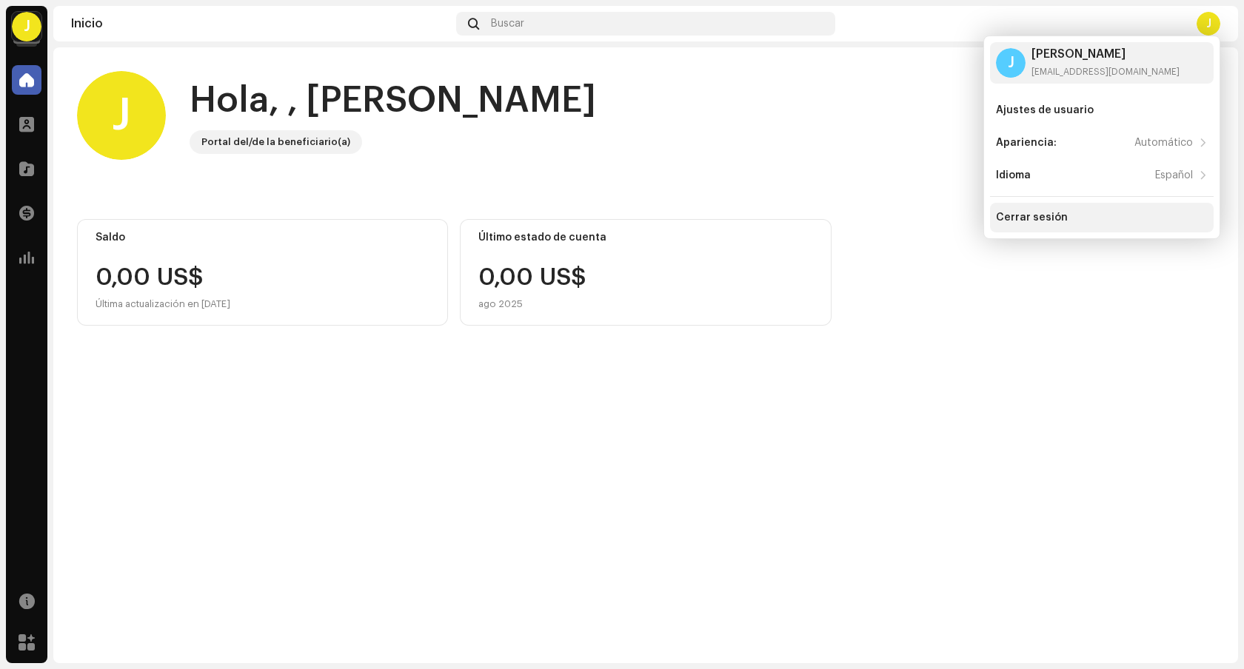
click at [1103, 216] on div "Cerrar sesión" at bounding box center [1102, 218] width 212 height 12
